Goal: Task Accomplishment & Management: Use online tool/utility

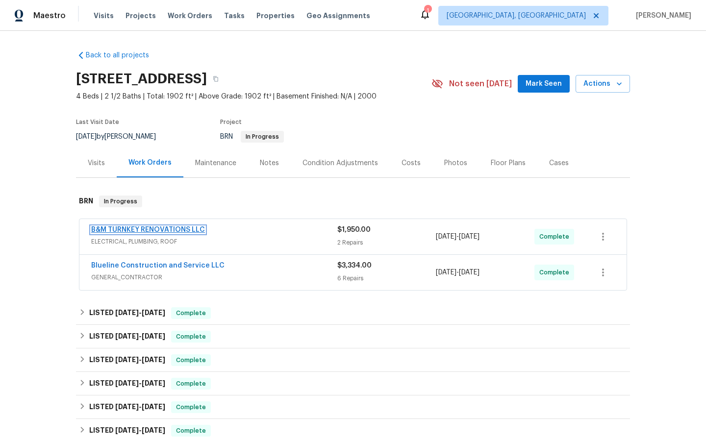
click at [131, 230] on link "B&M TURNKEY RENOVATIONS LLC" at bounding box center [148, 229] width 114 height 7
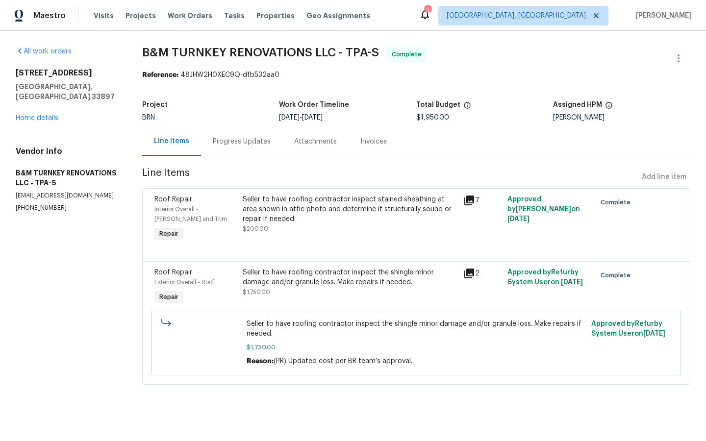
click at [474, 199] on icon at bounding box center [469, 201] width 10 height 10
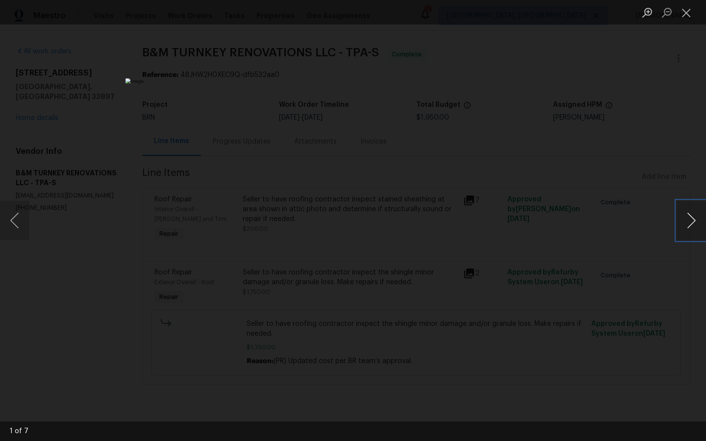
click at [695, 221] on button "Next image" at bounding box center [690, 220] width 29 height 39
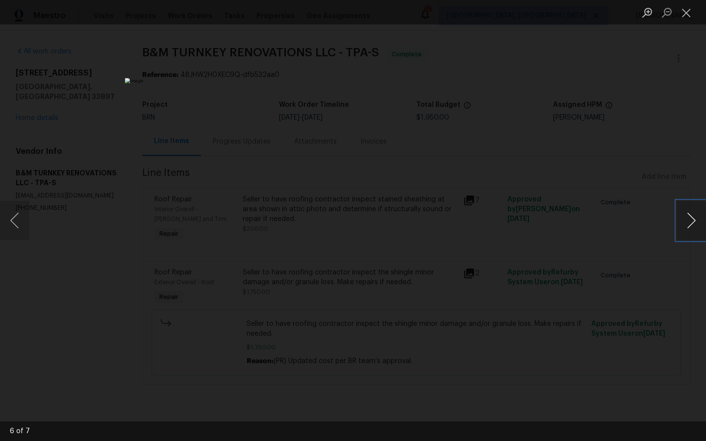
click at [695, 221] on button "Next image" at bounding box center [690, 220] width 29 height 39
click at [584, 180] on div "Lightbox" at bounding box center [353, 220] width 706 height 441
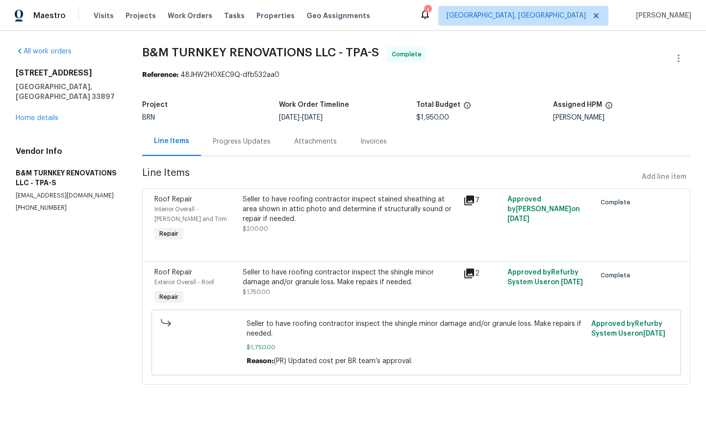
click at [311, 274] on div "Seller to have roofing contractor inspect the shingle minor damage and/or granu…" at bounding box center [350, 278] width 215 height 20
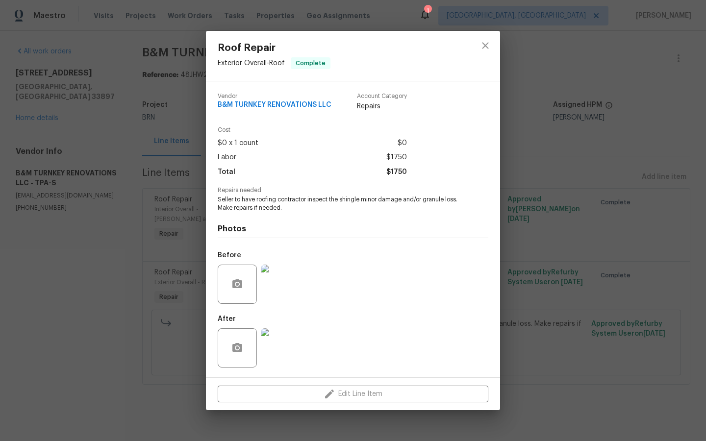
click at [284, 349] on img at bounding box center [280, 347] width 39 height 39
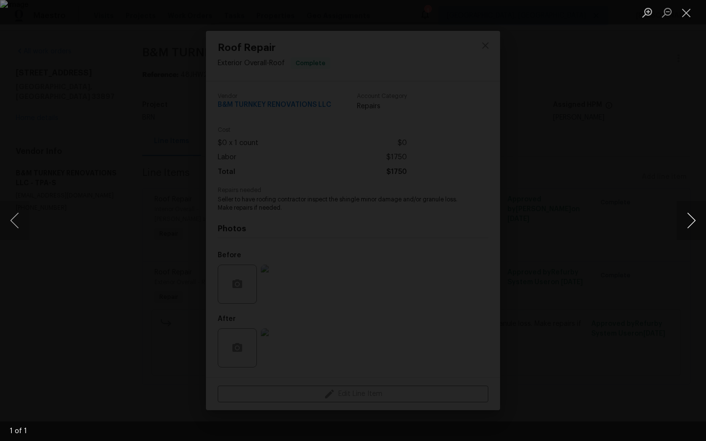
click at [705, 218] on button "Next image" at bounding box center [690, 220] width 29 height 39
click at [654, 121] on div "Lightbox" at bounding box center [353, 220] width 706 height 441
